Goal: Task Accomplishment & Management: Use online tool/utility

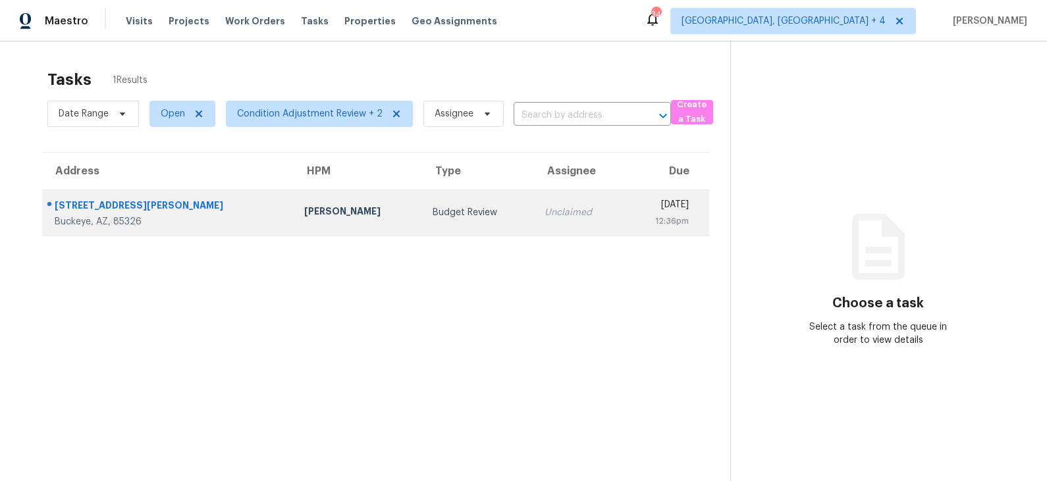
click at [433, 215] on div "Budget Review" at bounding box center [479, 212] width 92 height 13
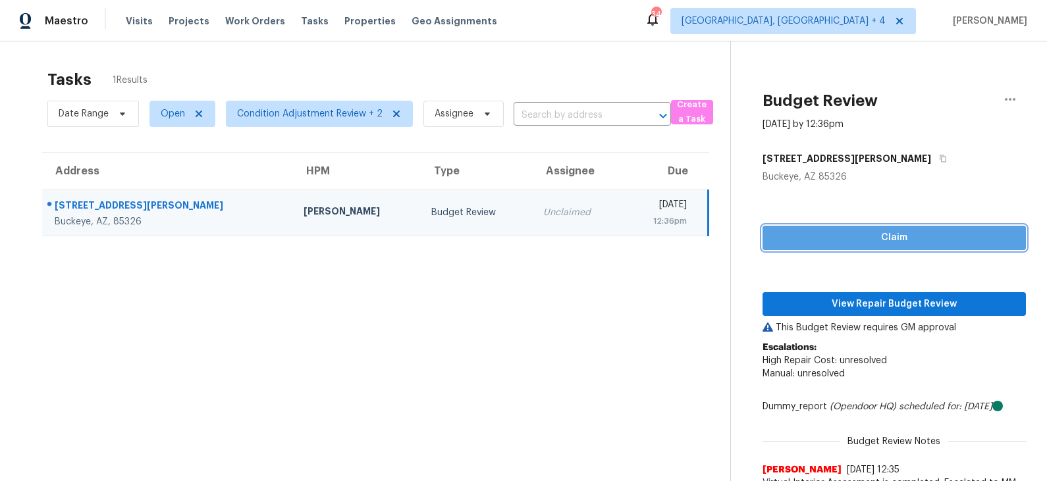
click at [840, 244] on span "Claim" at bounding box center [894, 238] width 242 height 16
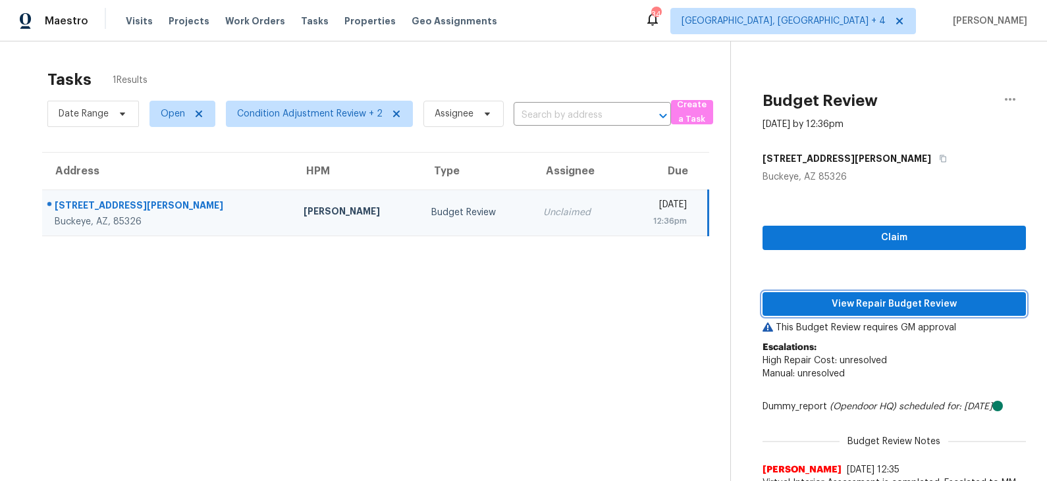
click at [835, 300] on span "View Repair Budget Review" at bounding box center [894, 304] width 242 height 16
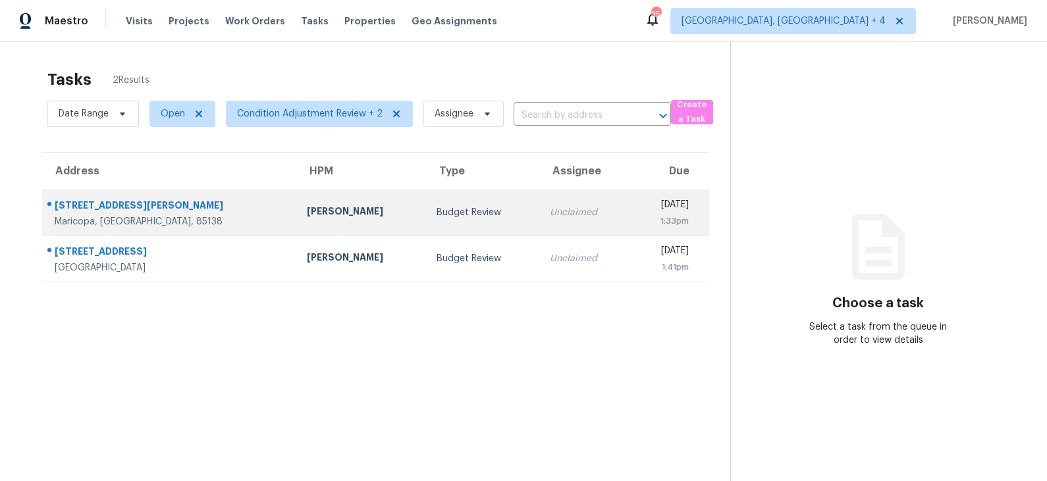
click at [437, 217] on div "Budget Review" at bounding box center [483, 212] width 93 height 13
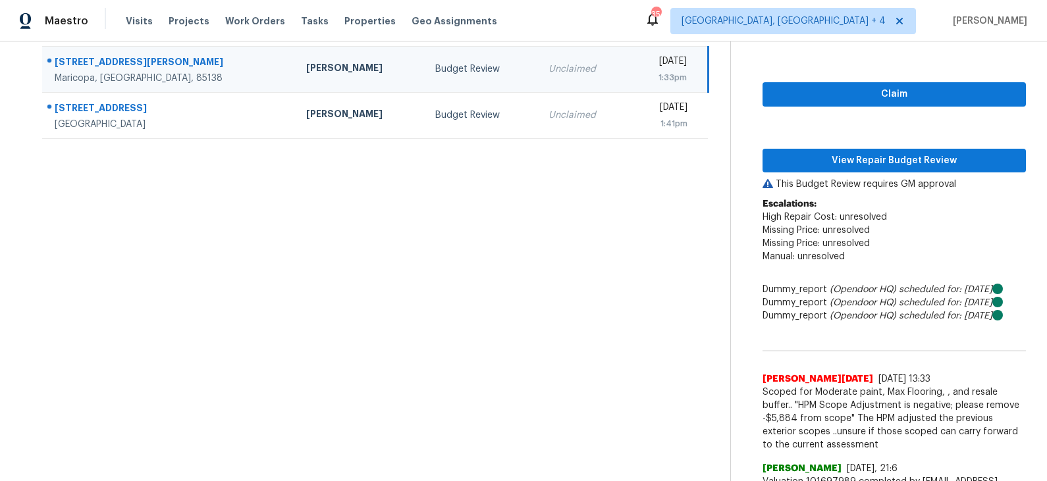
scroll to position [145, 0]
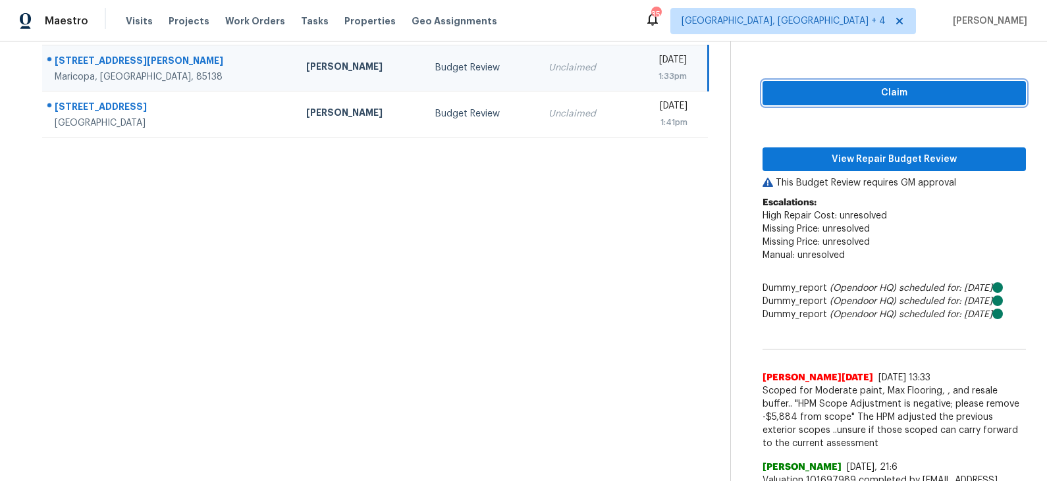
click at [882, 97] on span "Claim" at bounding box center [894, 93] width 242 height 16
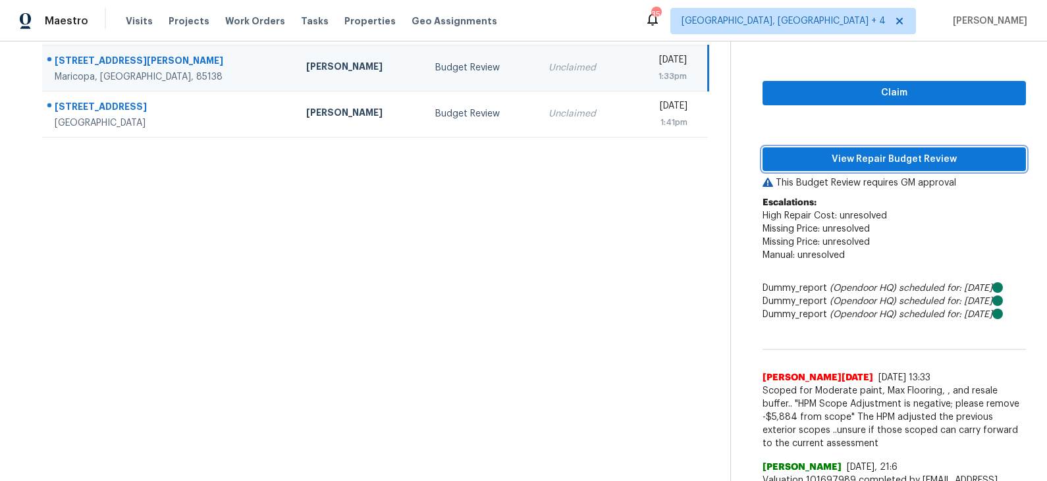
click at [871, 160] on span "View Repair Budget Review" at bounding box center [894, 159] width 242 height 16
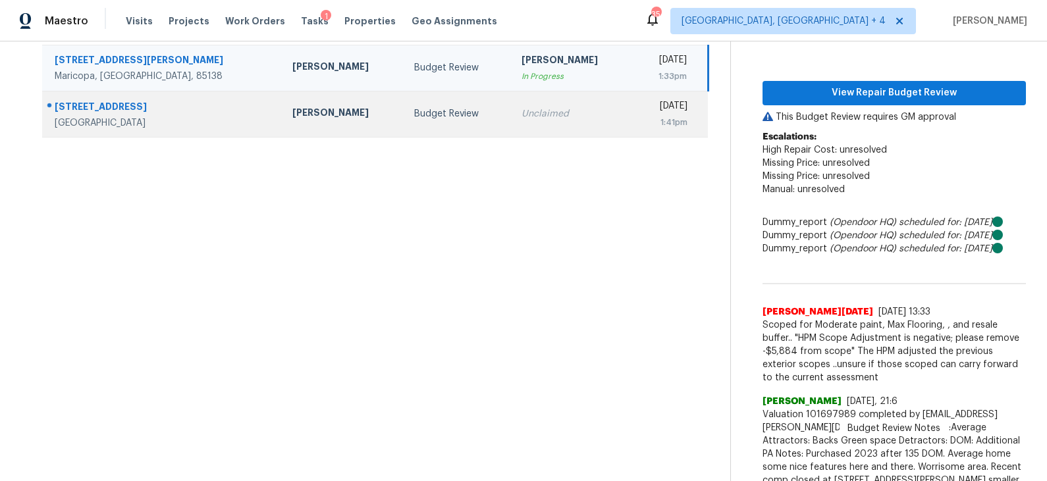
click at [408, 128] on td "Budget Review" at bounding box center [457, 114] width 107 height 46
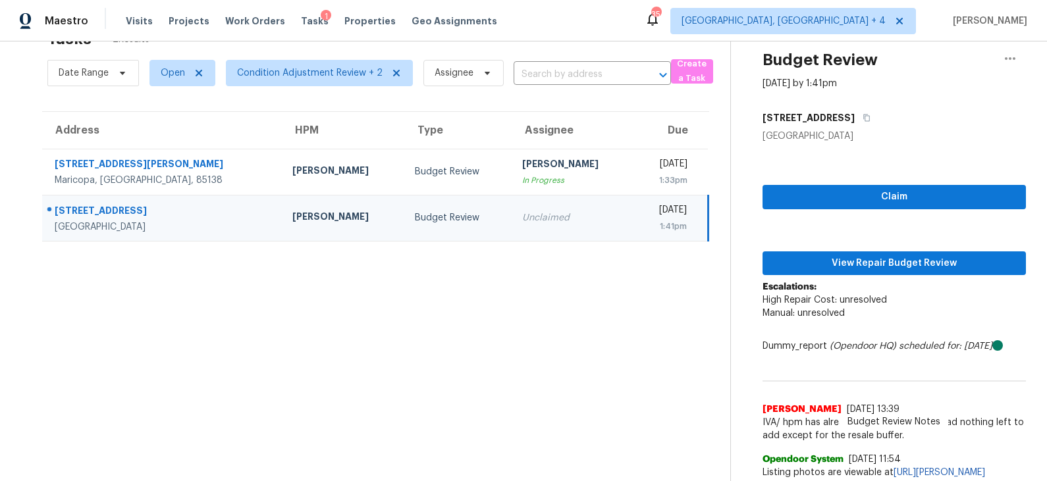
scroll to position [135, 0]
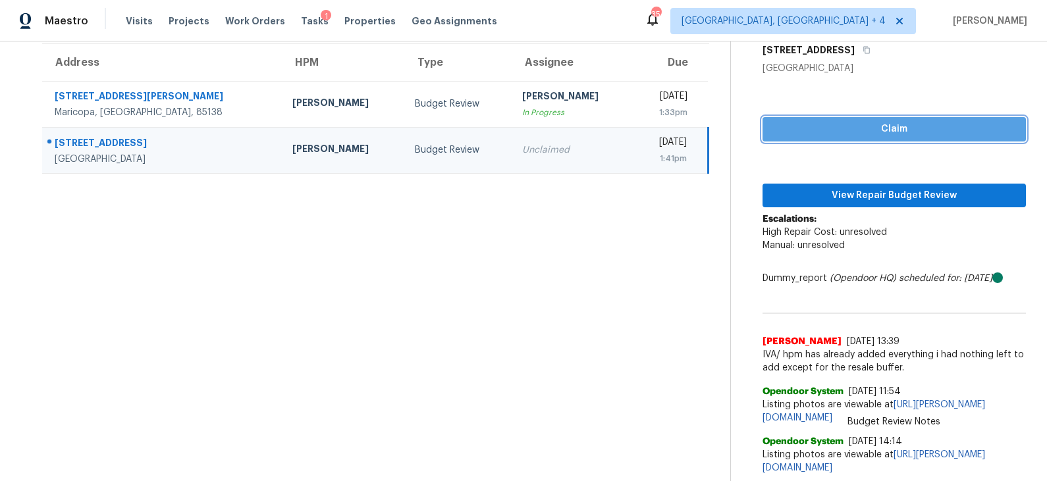
click at [868, 121] on span "Claim" at bounding box center [894, 129] width 242 height 16
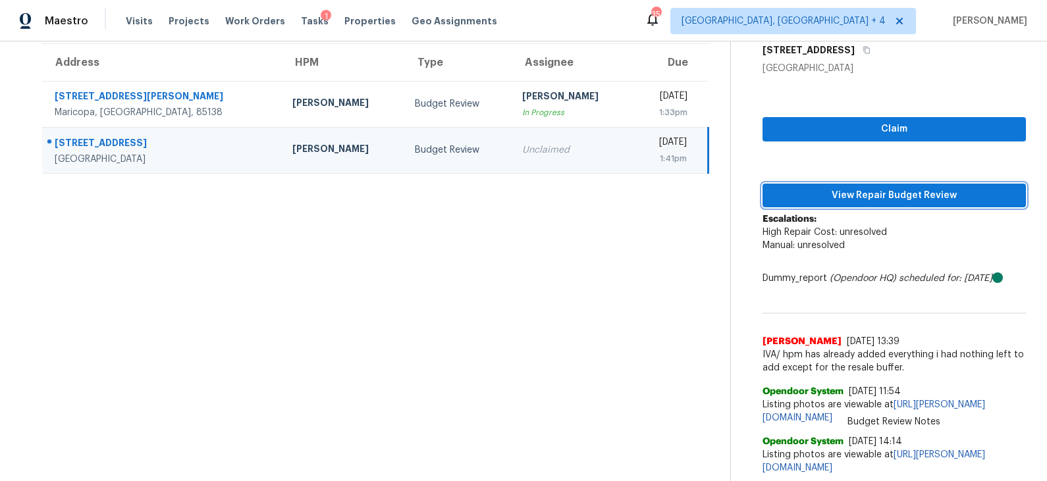
click at [854, 188] on span "View Repair Budget Review" at bounding box center [894, 196] width 242 height 16
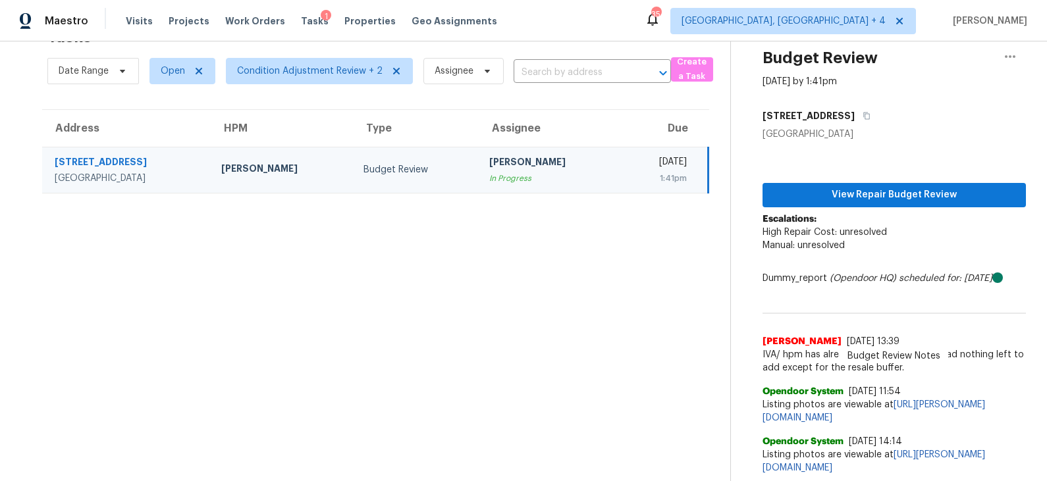
scroll to position [68, 0]
